Goal: Find specific page/section: Find specific page/section

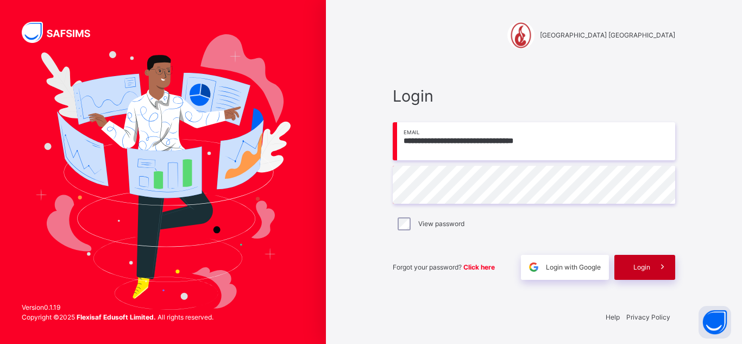
click at [637, 273] on div "Login" at bounding box center [644, 267] width 61 height 25
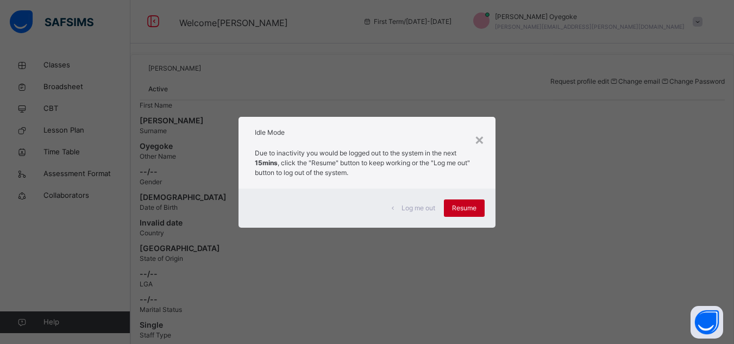
click at [470, 209] on span "Resume" at bounding box center [464, 208] width 24 height 10
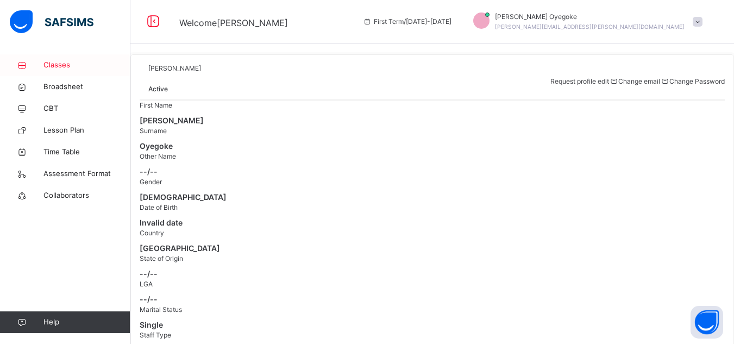
click at [62, 63] on span "Classes" at bounding box center [86, 65] width 87 height 11
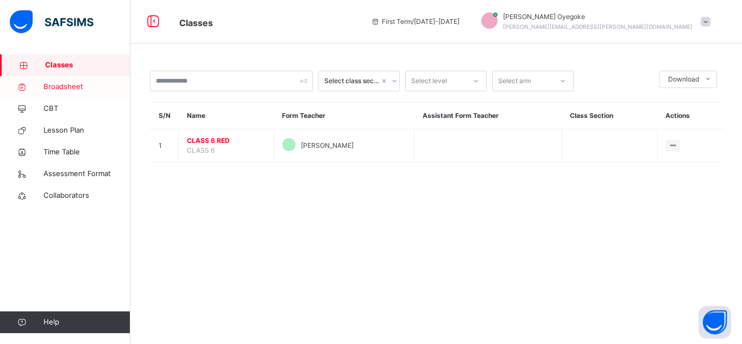
click at [77, 88] on span "Broadsheet" at bounding box center [86, 86] width 87 height 11
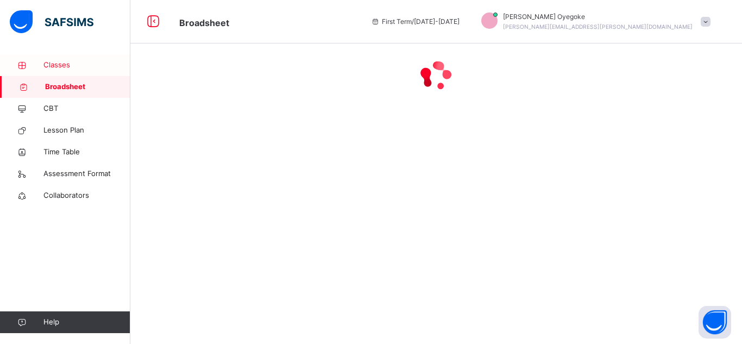
click at [51, 65] on span "Classes" at bounding box center [86, 65] width 87 height 11
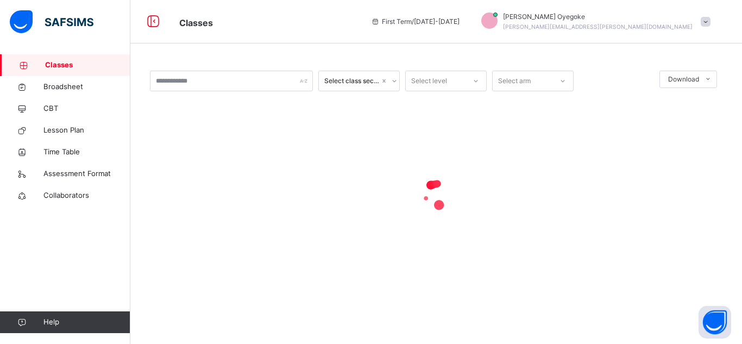
click at [55, 65] on span "Classes" at bounding box center [87, 65] width 85 height 11
